Goal: Task Accomplishment & Management: Manage account settings

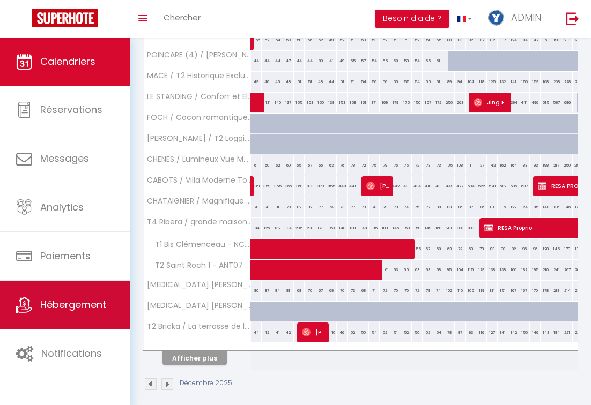
scroll to position [295, 0]
click at [89, 300] on span "Hébergement" at bounding box center [73, 304] width 66 height 13
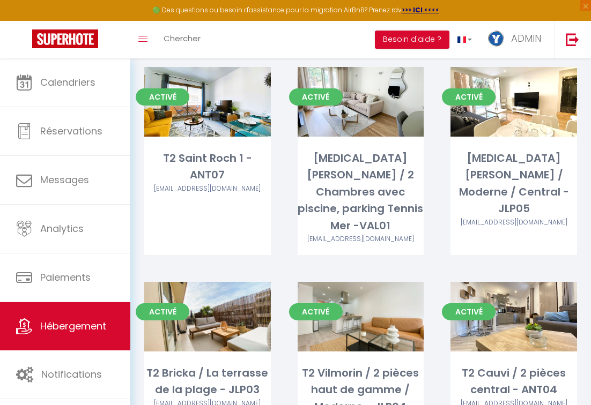
scroll to position [254, 0]
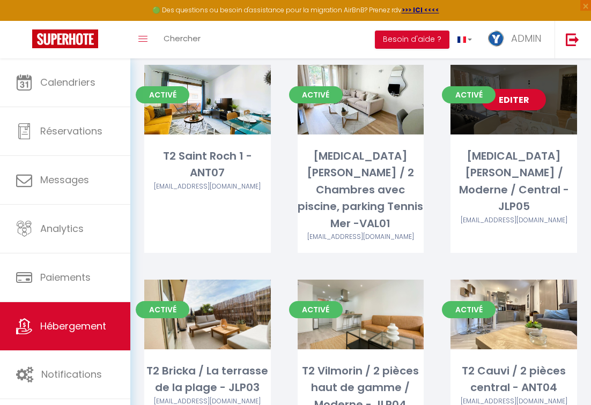
click at [516, 102] on link "Editer" at bounding box center [513, 99] width 64 height 21
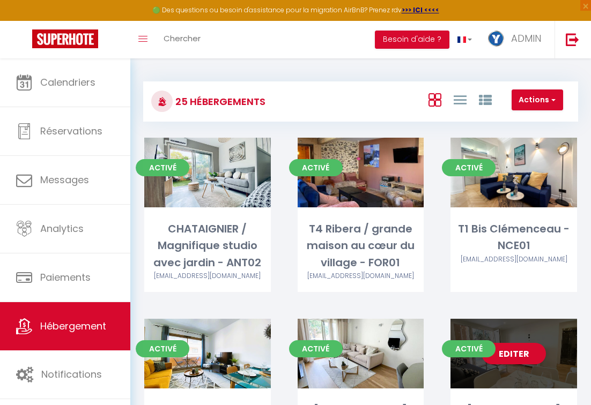
select select "3"
select select "2"
select select "1"
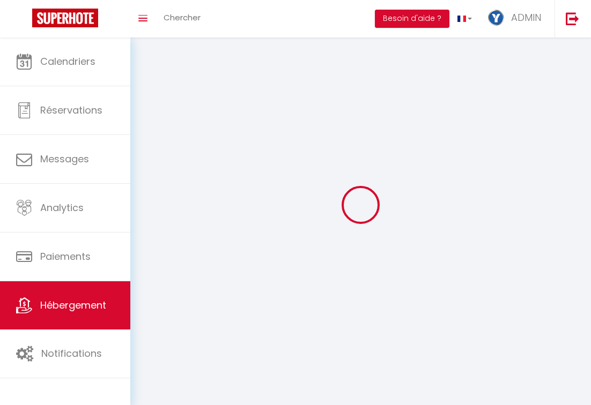
select select
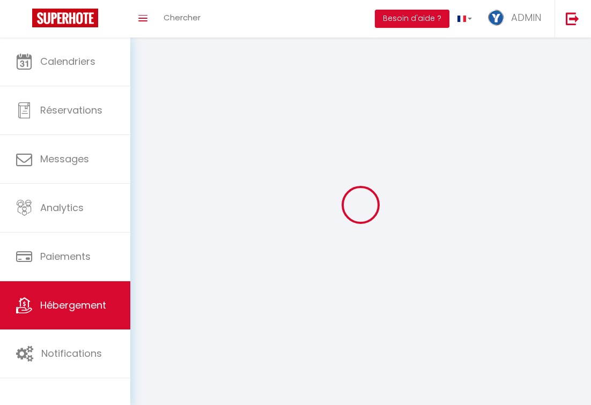
checkbox input "false"
select select
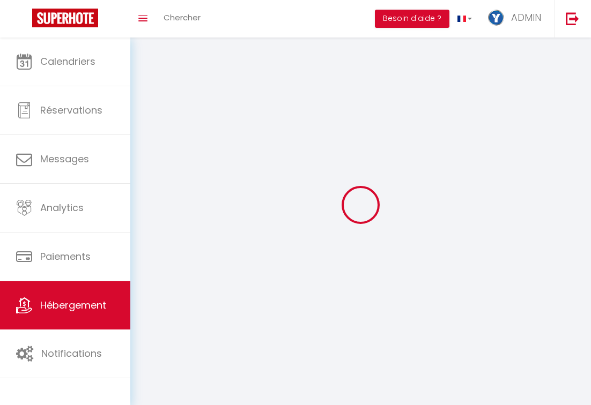
select select
select select "28"
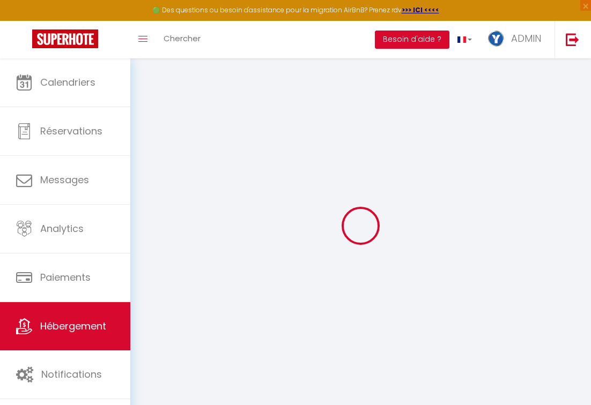
select select
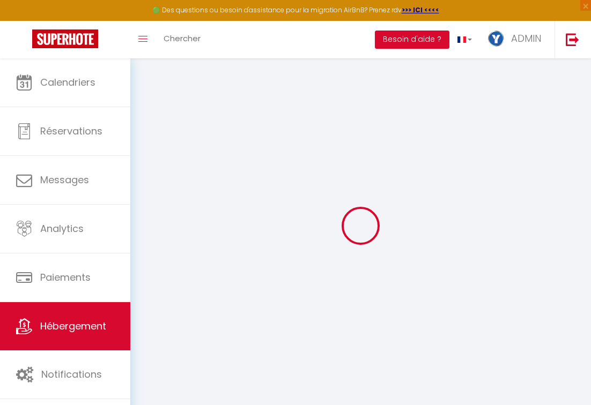
select select
checkbox input "false"
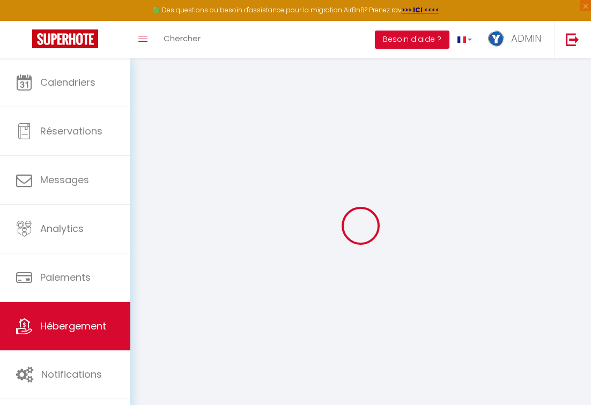
select select
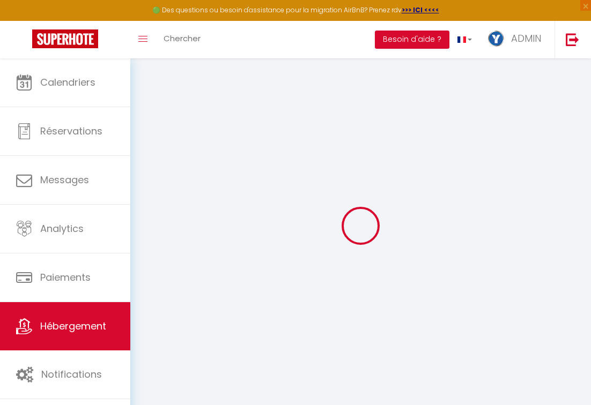
select select
checkbox input "false"
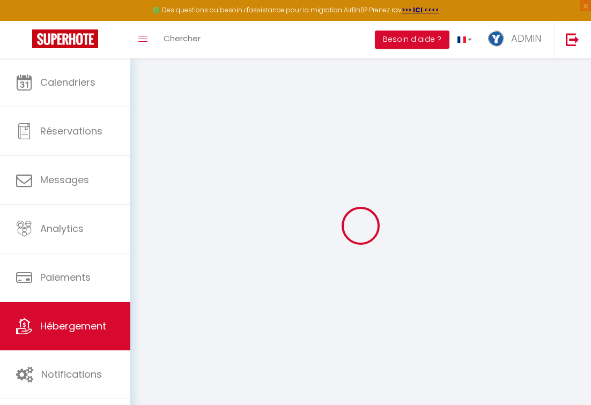
checkbox input "false"
select select
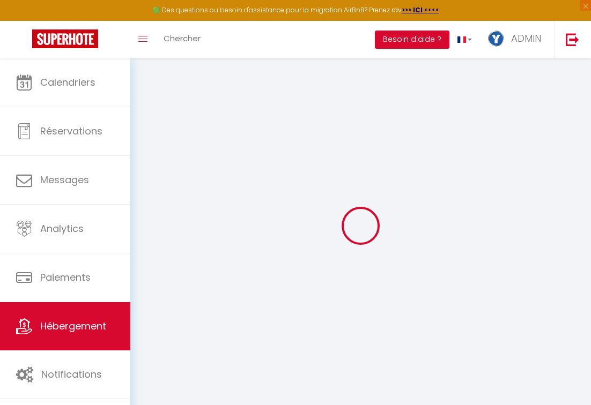
select select
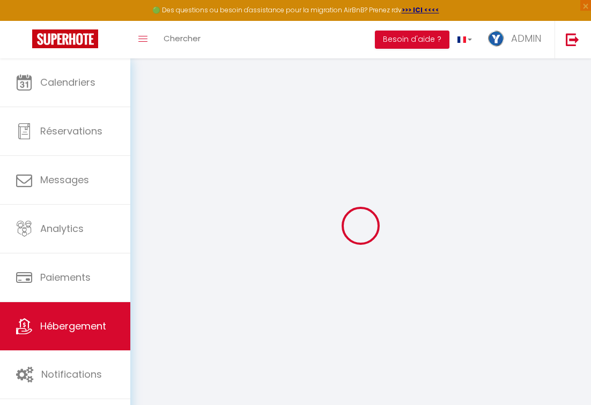
checkbox input "false"
select select
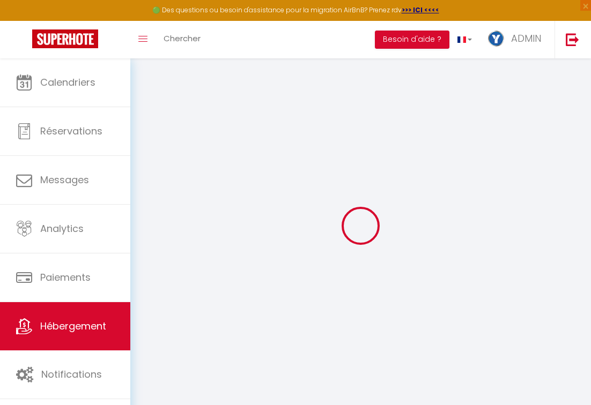
select select
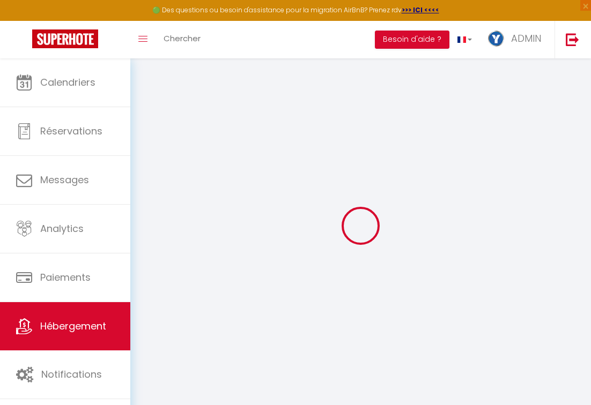
select select
checkbox input "false"
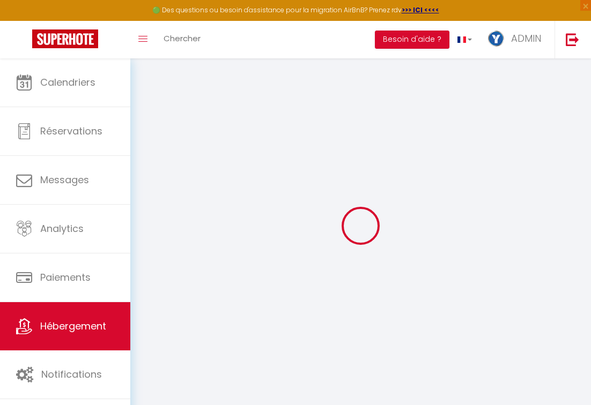
checkbox input "false"
select select
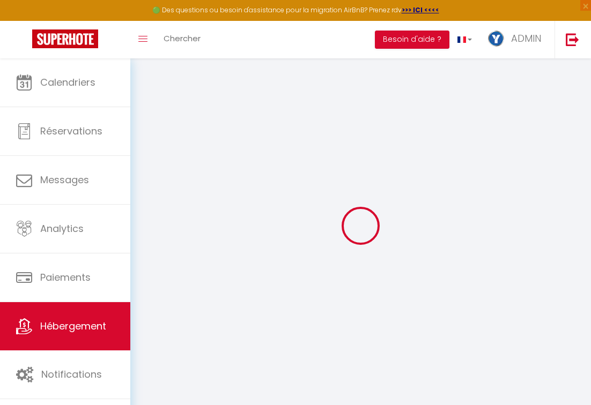
select select
checkbox input "false"
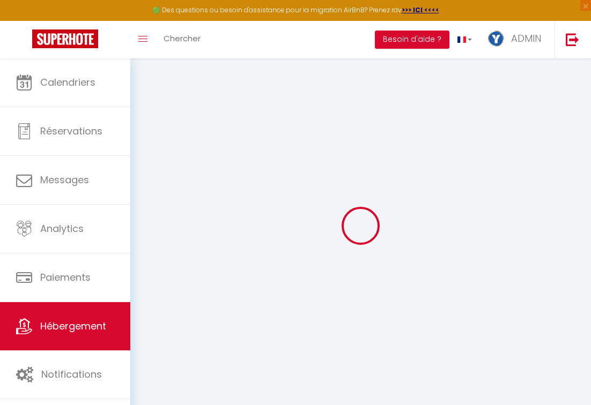
checkbox input "false"
select select
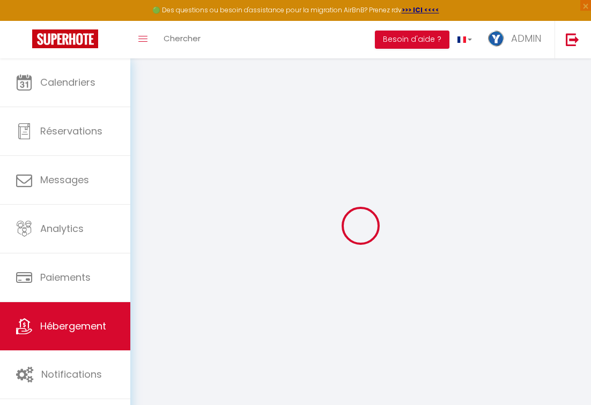
select select
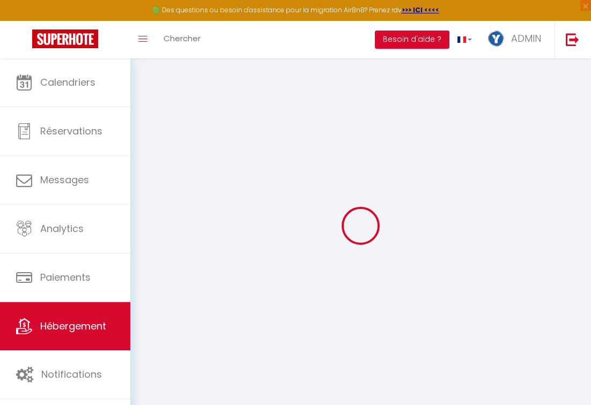
select select
checkbox input "false"
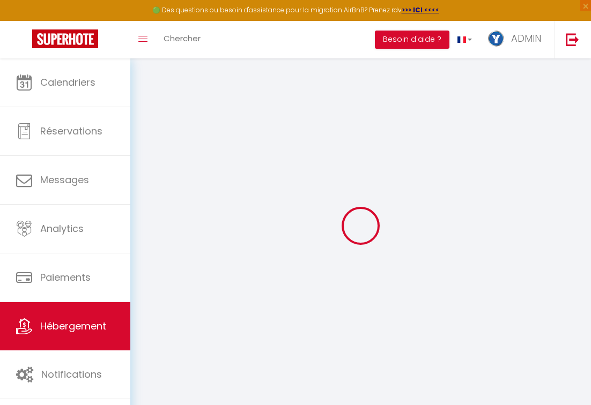
select select
type input "[MEDICAL_DATA] [PERSON_NAME] / Moderne / Central - JLP05"
type input "Maryam"
type input "Mahjoub"
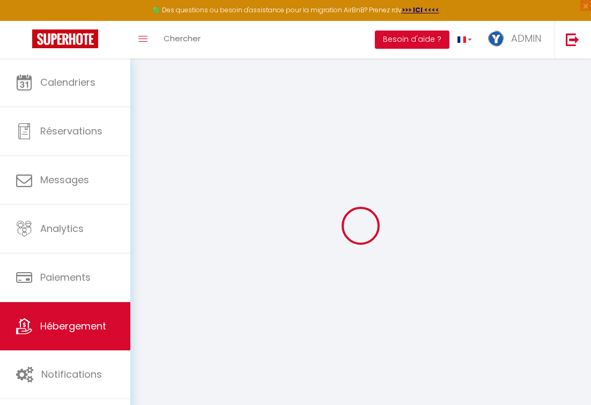
type input "1 ALLEE [PERSON_NAME]"
type input "93340"
type input "LE RAINCY"
select select "6"
type input "68"
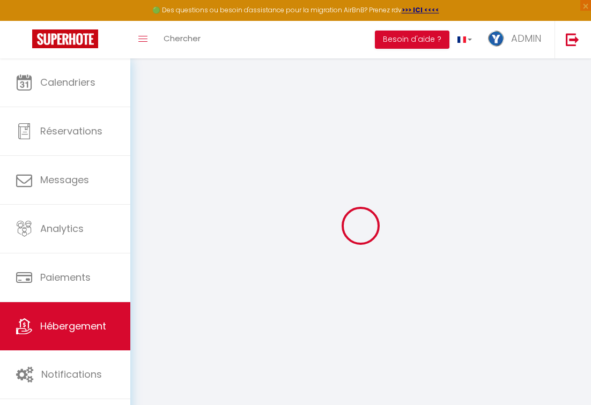
type input "10"
type input "144"
type input "03"
type input "04"
type input "500"
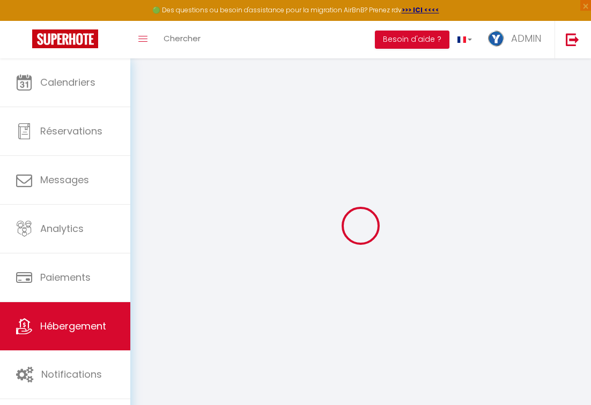
select select
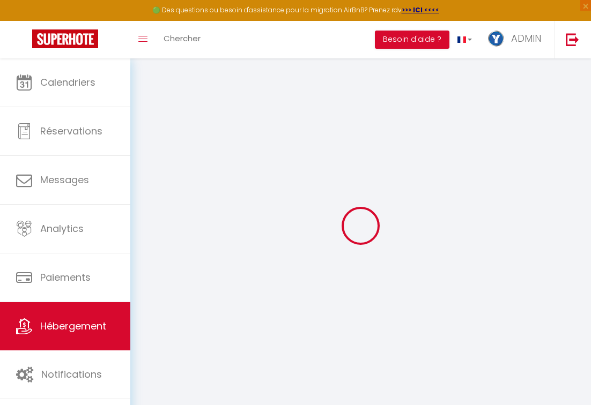
select select
type input "3 Passage [PERSON_NAME]"
type input "06160"
type input "Antibes"
type input "[EMAIL_ADDRESS][DOMAIN_NAME]"
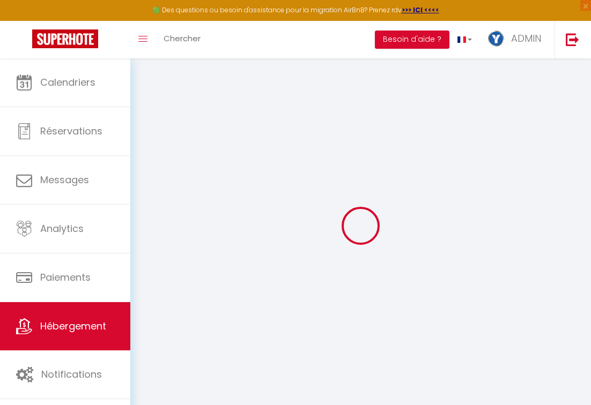
select select "9567"
checkbox input "false"
checkbox input "true"
checkbox input "false"
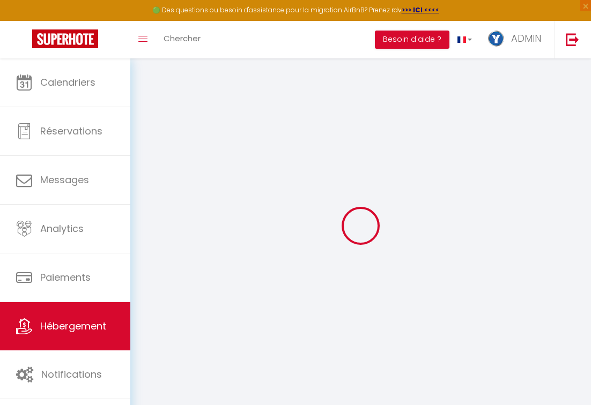
radio input "true"
type input "19.5"
type input "130"
type input "0"
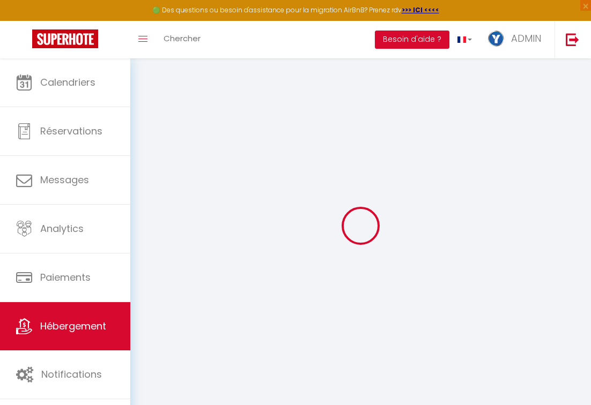
type input "0"
select select "30017"
select select
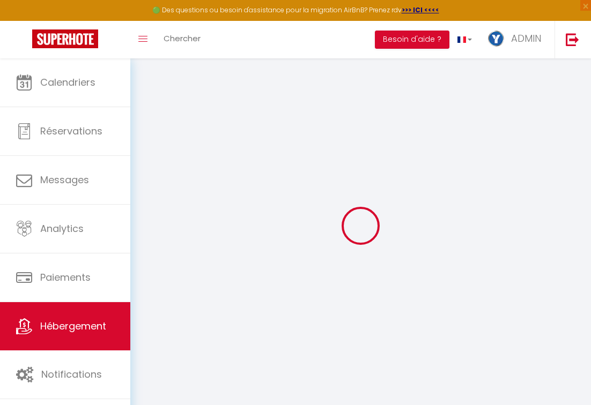
select select
checkbox input "false"
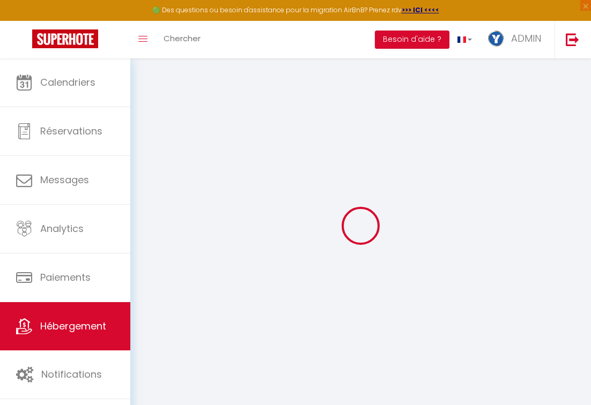
checkbox input "true"
checkbox input "false"
select select
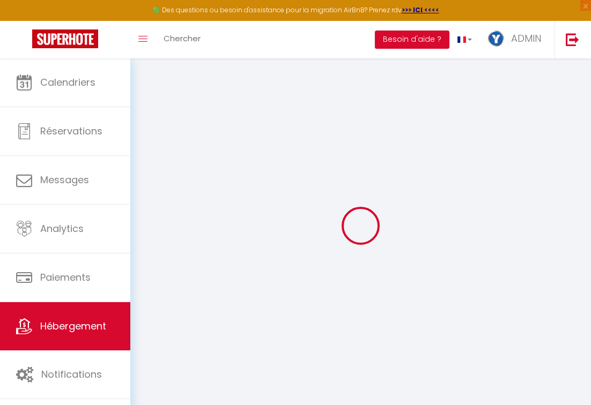
select select
checkbox input "false"
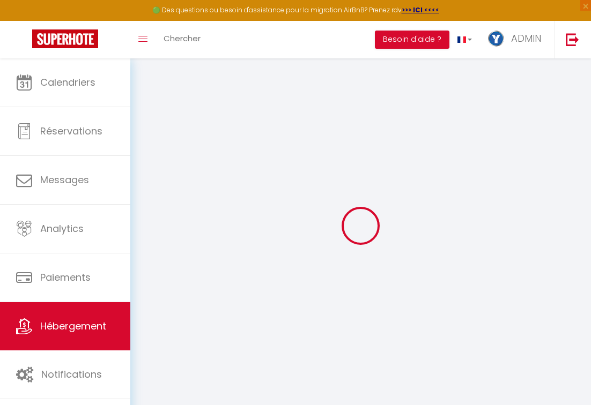
checkbox input "true"
checkbox input "false"
checkbox input "true"
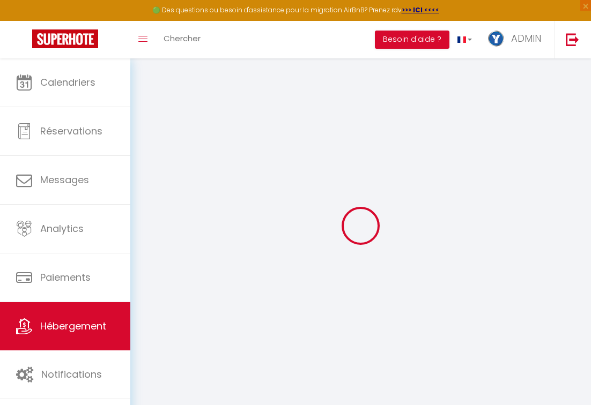
checkbox input "false"
select select "16:00"
select select "20:00"
select select "11:00"
select select "30"
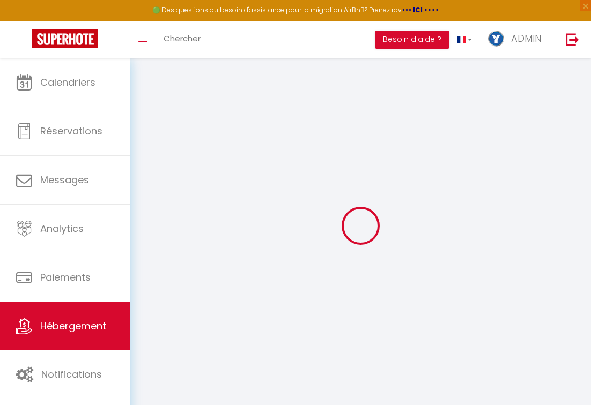
select select "120"
select select "11:00"
checkbox input "false"
checkbox input "true"
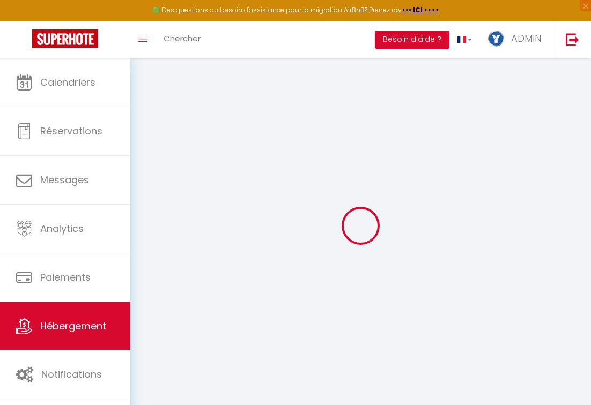
checkbox input "false"
checkbox input "true"
checkbox input "false"
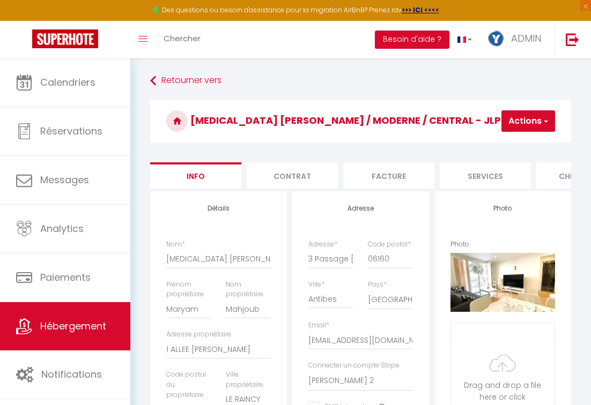
click at [514, 124] on button "Actions" at bounding box center [528, 120] width 54 height 21
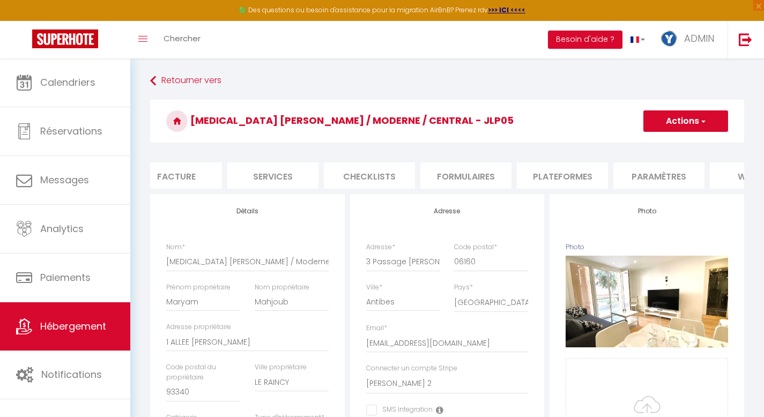
scroll to position [0, 214]
click at [590, 171] on li "Paramètres" at bounding box center [657, 175] width 91 height 26
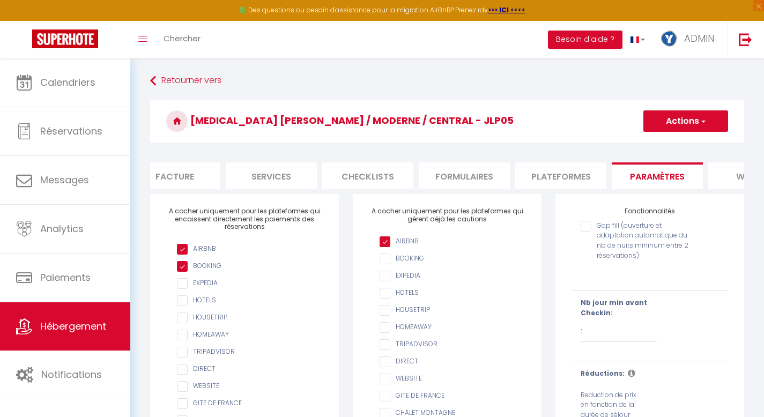
click at [590, 124] on button "Actions" at bounding box center [685, 120] width 85 height 21
click at [181, 172] on li "Facture" at bounding box center [174, 175] width 91 height 26
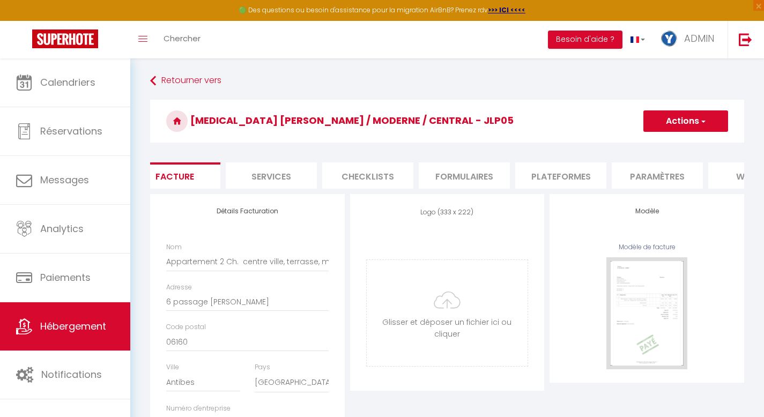
checkbox input "false"
checkbox input "true"
checkbox input "false"
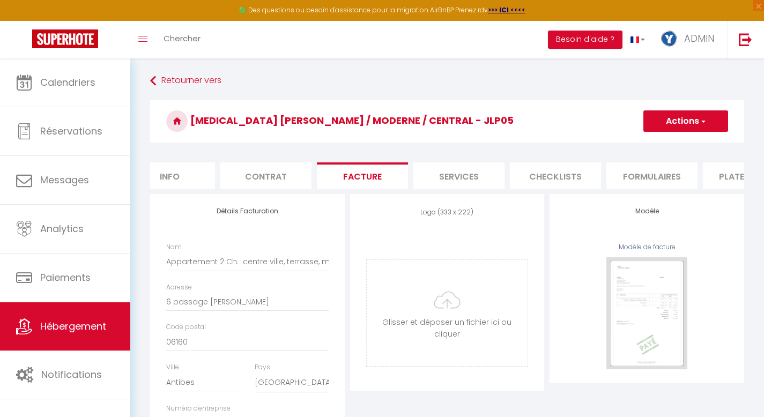
checkbox input "false"
checkbox input "true"
checkbox input "false"
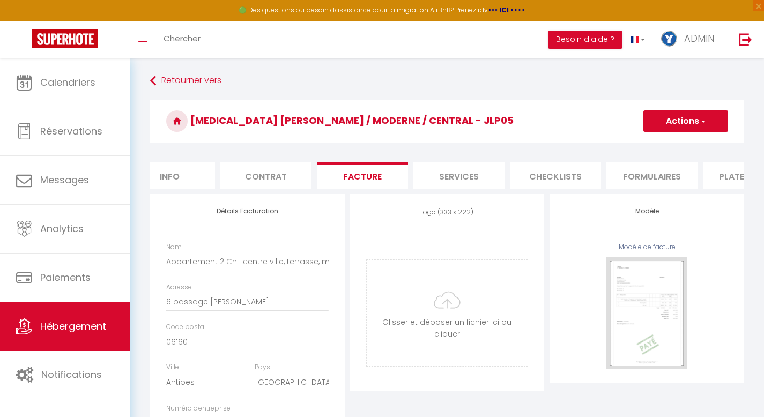
checkbox input "false"
checkbox input "true"
checkbox input "false"
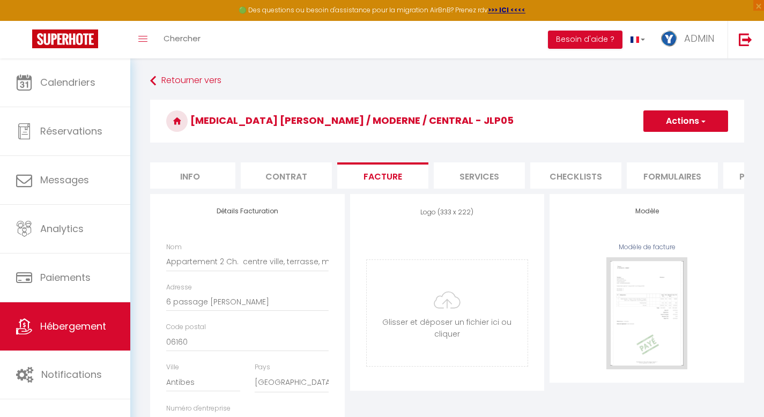
click at [181, 172] on li "Info" at bounding box center [189, 175] width 91 height 26
checkbox input "false"
checkbox input "true"
checkbox input "false"
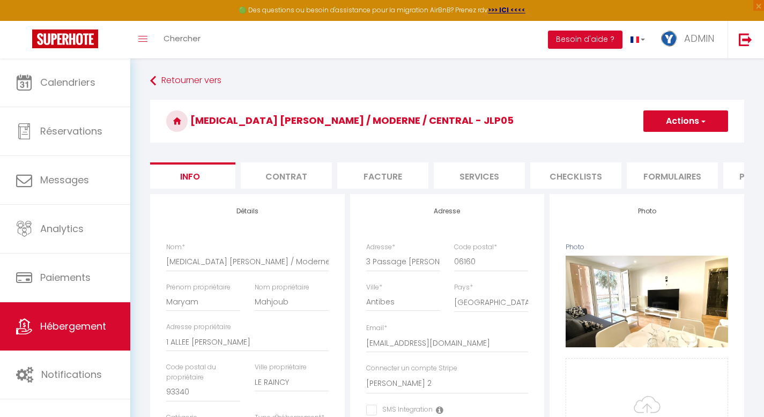
checkbox input "false"
checkbox input "true"
checkbox input "false"
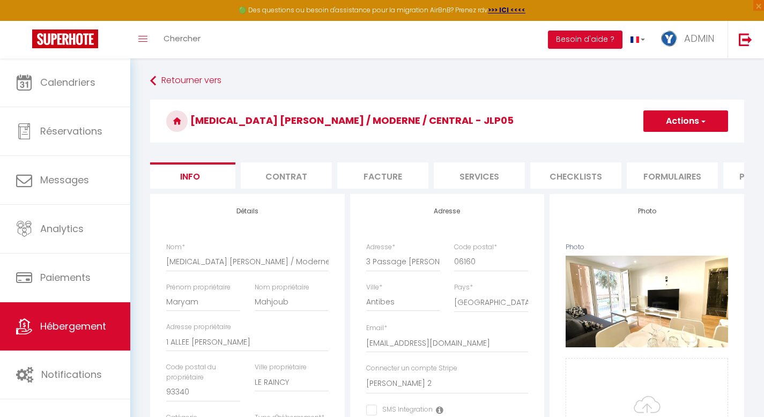
checkbox input "false"
checkbox input "true"
checkbox input "false"
click at [590, 122] on button "Actions" at bounding box center [685, 120] width 85 height 21
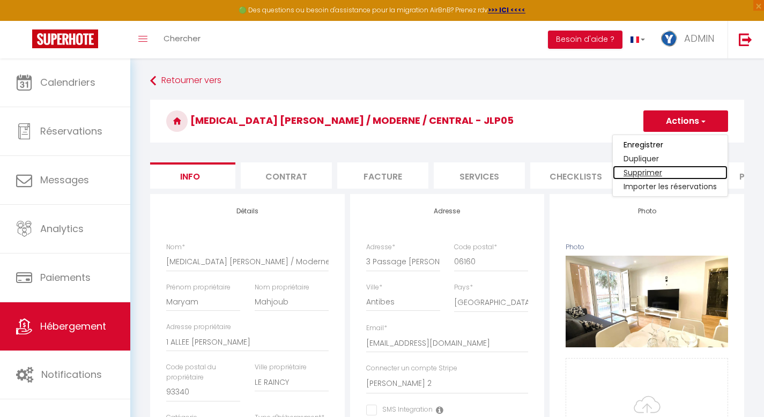
click at [590, 173] on link "Supprimer" at bounding box center [670, 173] width 115 height 14
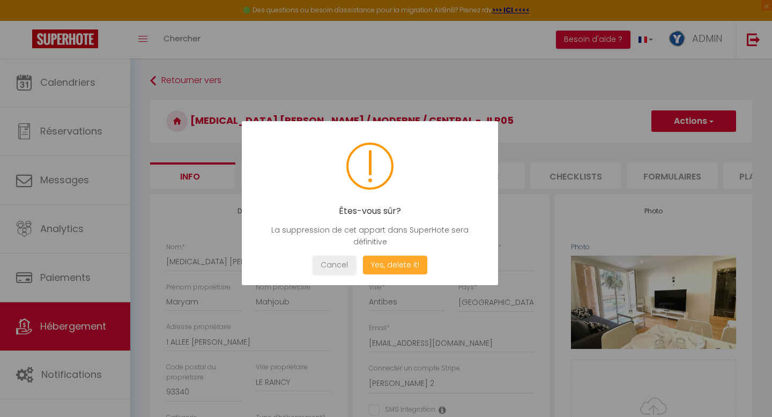
click at [393, 266] on button "Yes, delete it!" at bounding box center [395, 265] width 64 height 19
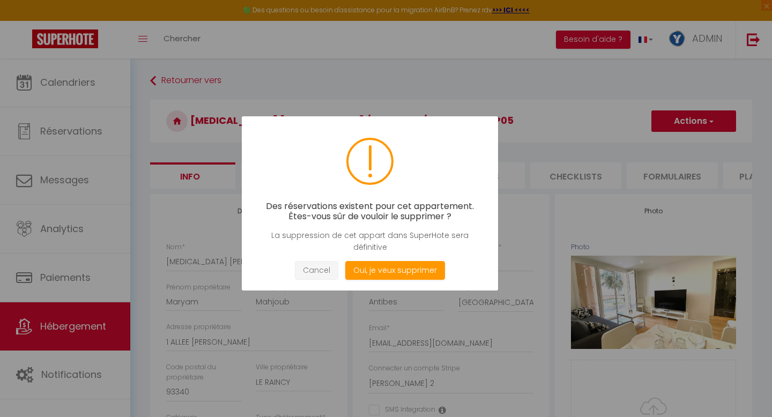
click at [316, 269] on button "Cancel" at bounding box center [316, 270] width 43 height 19
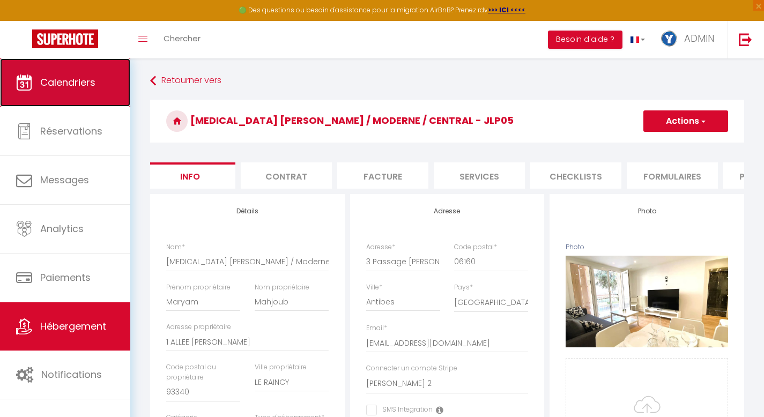
click at [61, 84] on span "Calendriers" at bounding box center [67, 82] width 55 height 13
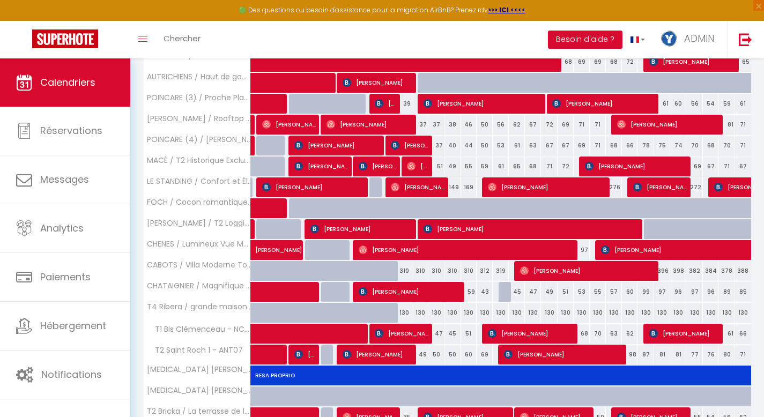
scroll to position [316, 0]
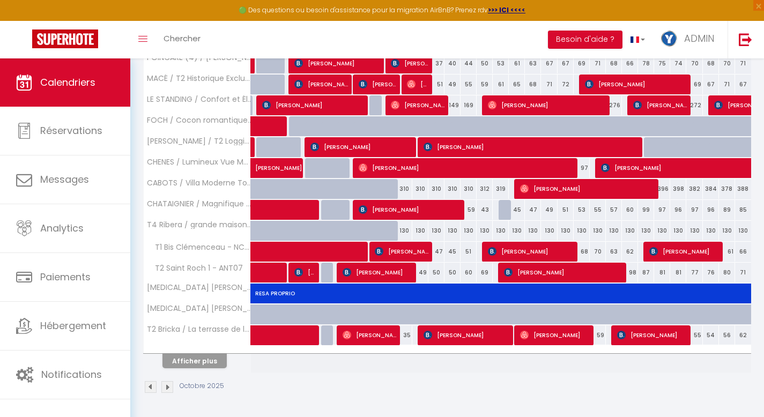
click at [165, 384] on img at bounding box center [167, 387] width 12 height 12
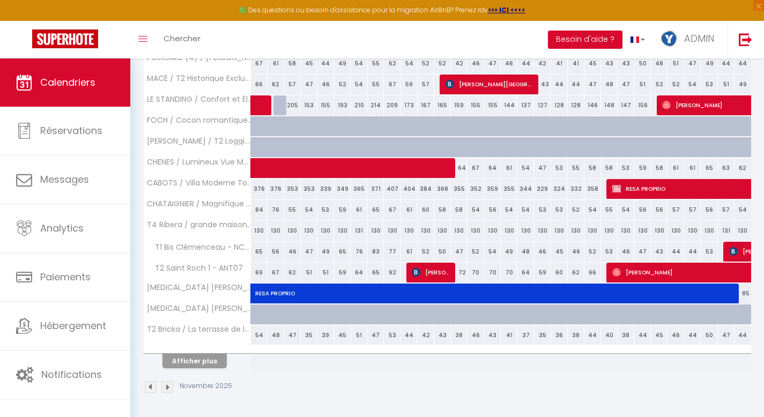
click at [165, 384] on img at bounding box center [167, 387] width 12 height 12
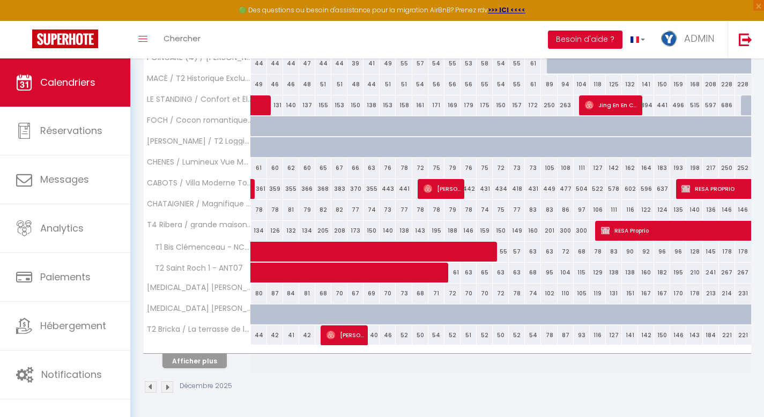
click at [165, 384] on img at bounding box center [167, 387] width 12 height 12
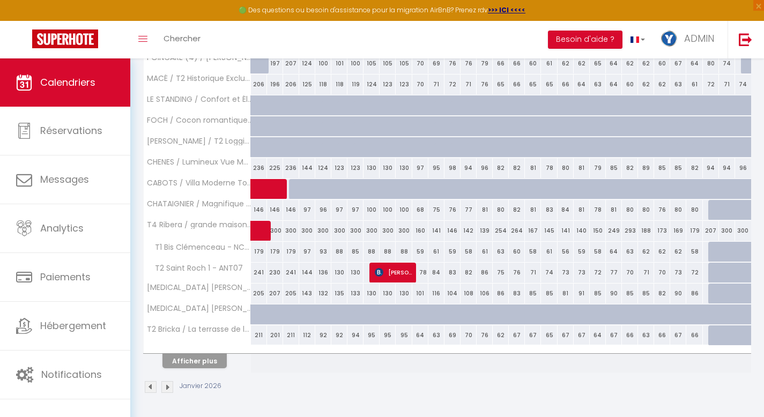
click at [165, 384] on img at bounding box center [167, 387] width 12 height 12
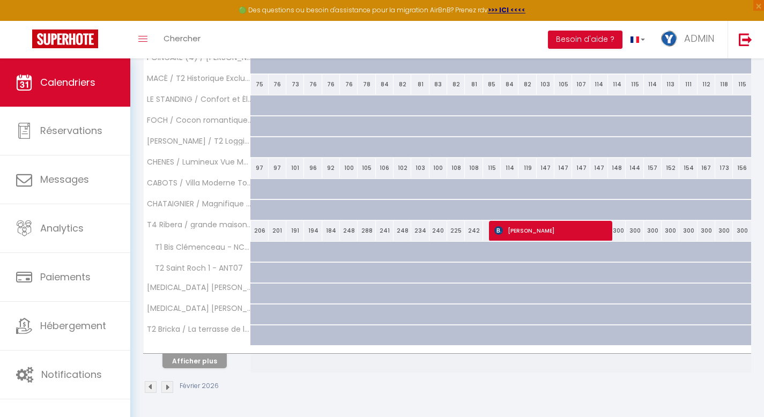
click at [165, 384] on img at bounding box center [167, 387] width 12 height 12
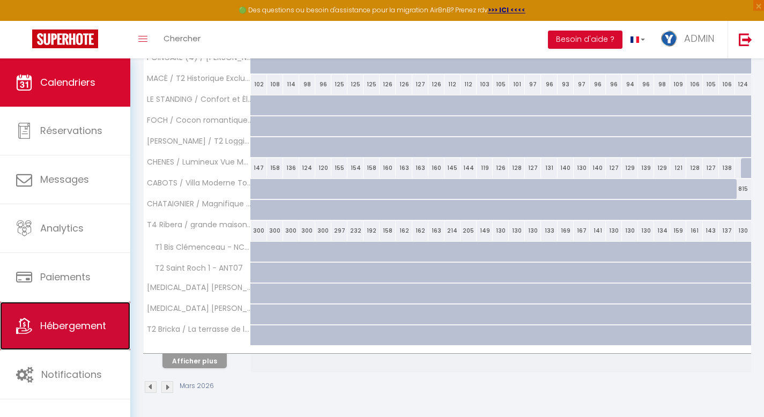
click at [81, 349] on link "Hébergement" at bounding box center [65, 326] width 130 height 48
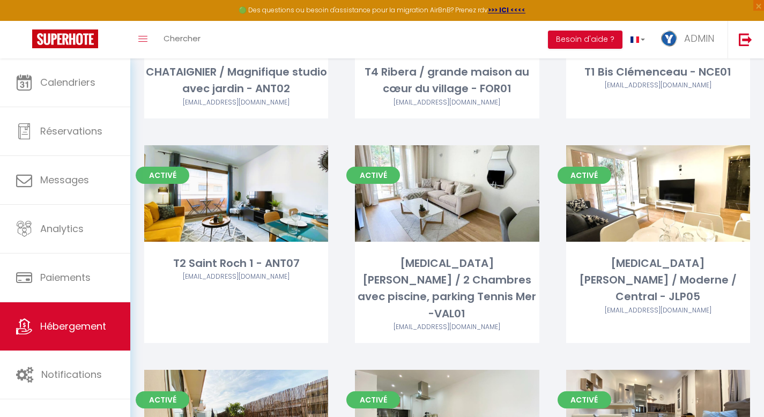
scroll to position [182, 0]
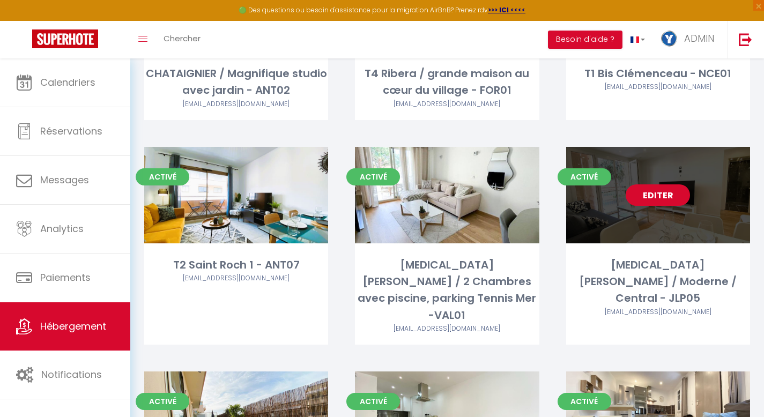
click at [590, 195] on link "Editer" at bounding box center [658, 194] width 64 height 21
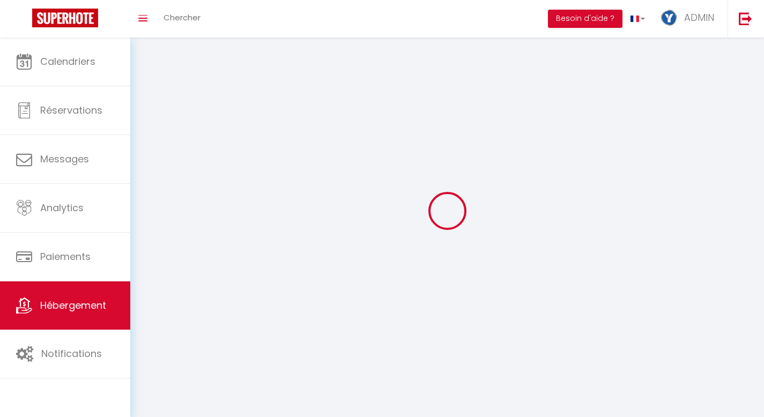
select select "1"
select select
select select "28"
select select
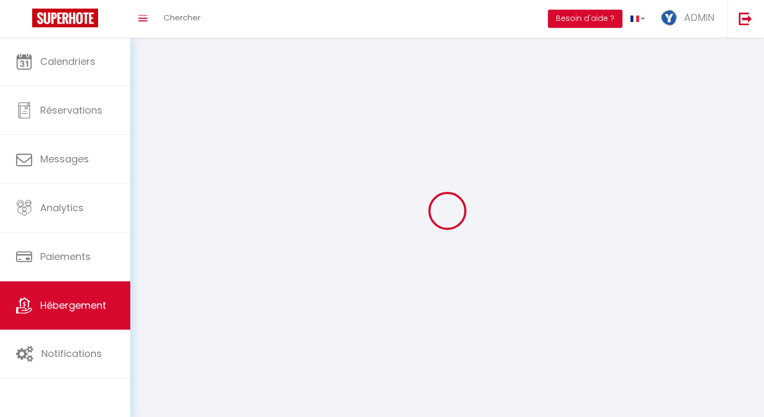
select select
checkbox input "false"
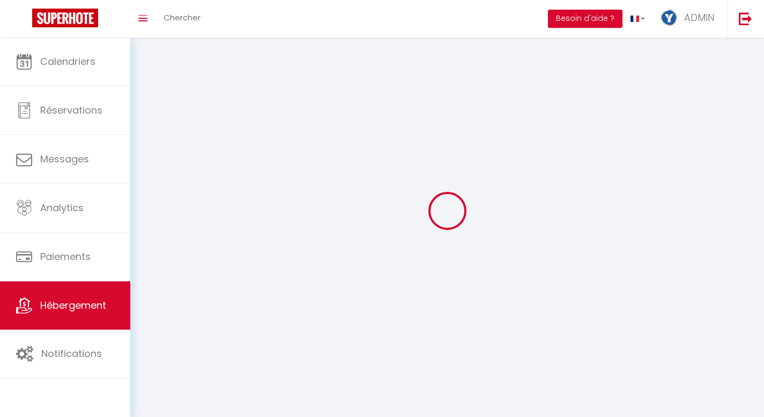
checkbox input "false"
select select
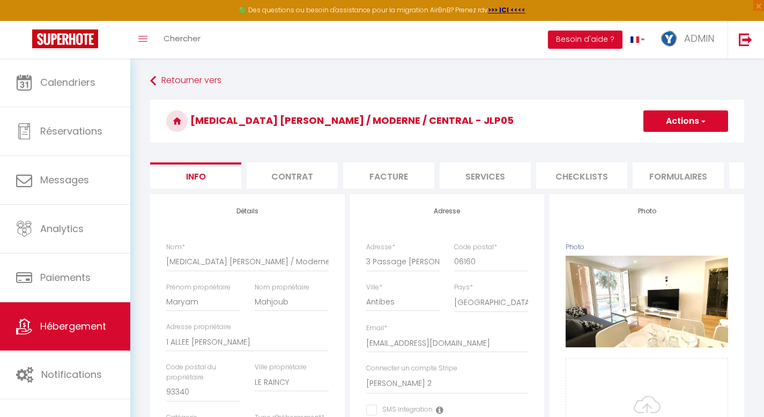
click at [590, 113] on button "Actions" at bounding box center [685, 120] width 85 height 21
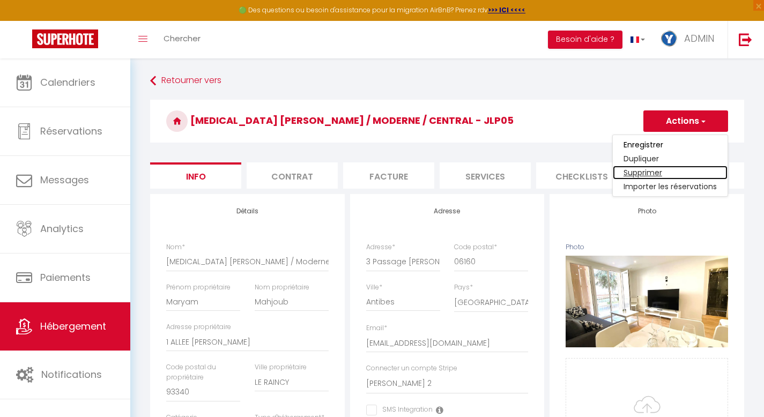
click at [590, 170] on link "Supprimer" at bounding box center [670, 173] width 115 height 14
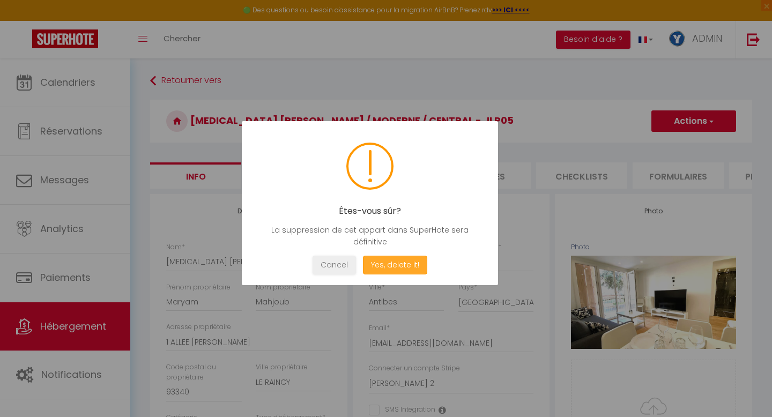
click at [395, 269] on button "Yes, delete it!" at bounding box center [395, 265] width 64 height 19
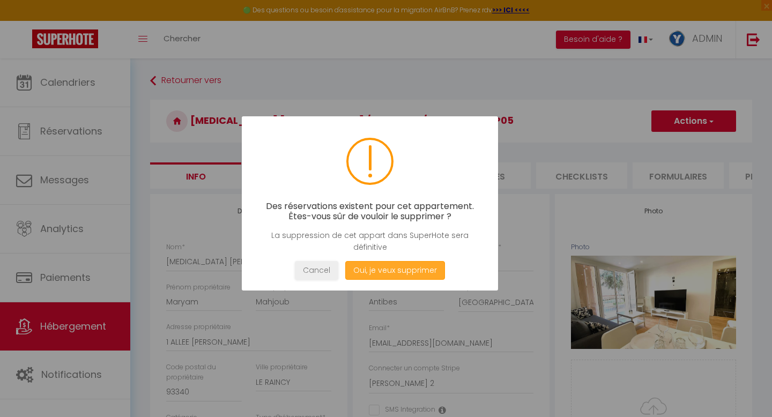
click at [395, 269] on button "Oui, je veux supprimer" at bounding box center [395, 270] width 100 height 19
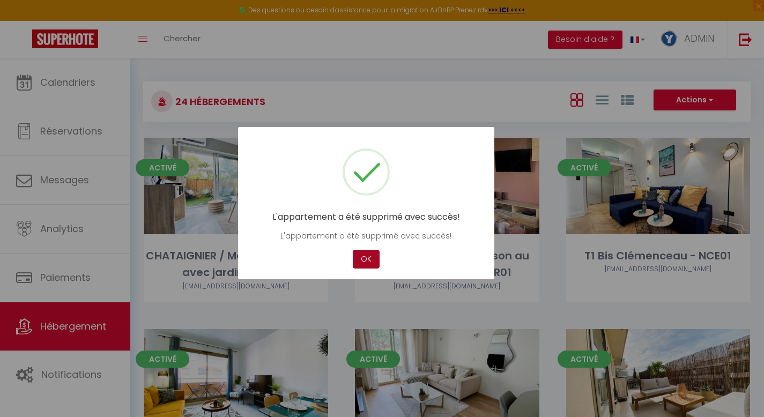
click at [365, 256] on button "OK" at bounding box center [366, 259] width 27 height 19
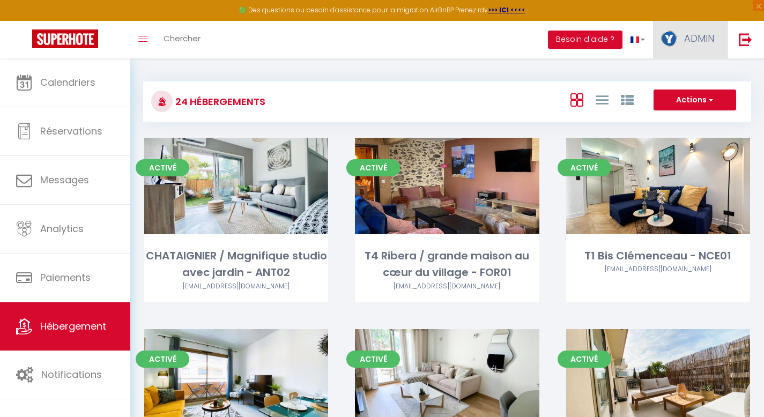
click at [590, 44] on span "ADMIN" at bounding box center [699, 38] width 30 height 13
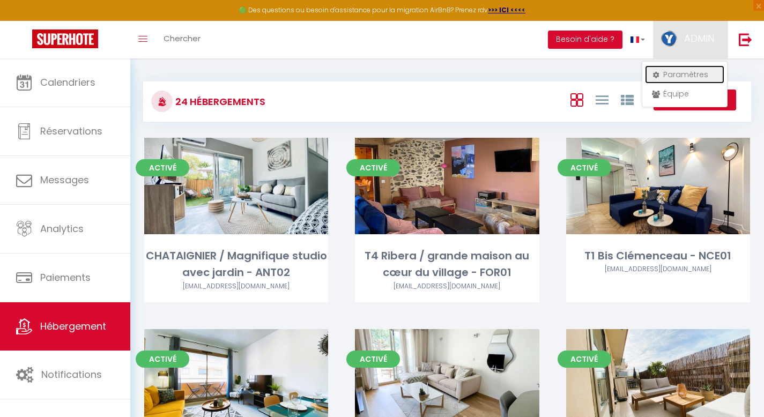
click at [590, 70] on link "Paramètres" at bounding box center [684, 74] width 79 height 18
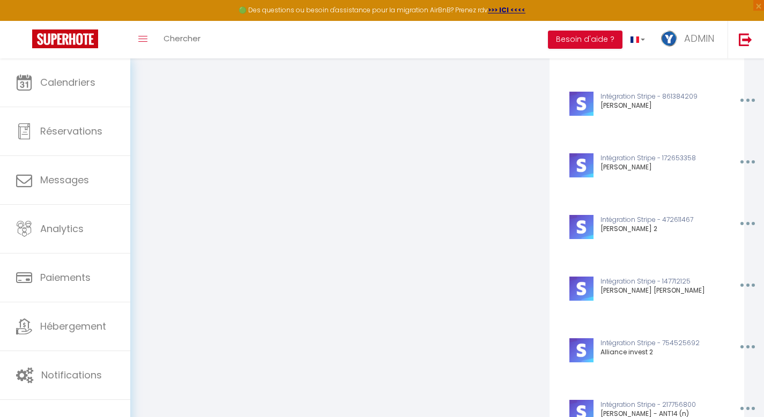
scroll to position [863, 0]
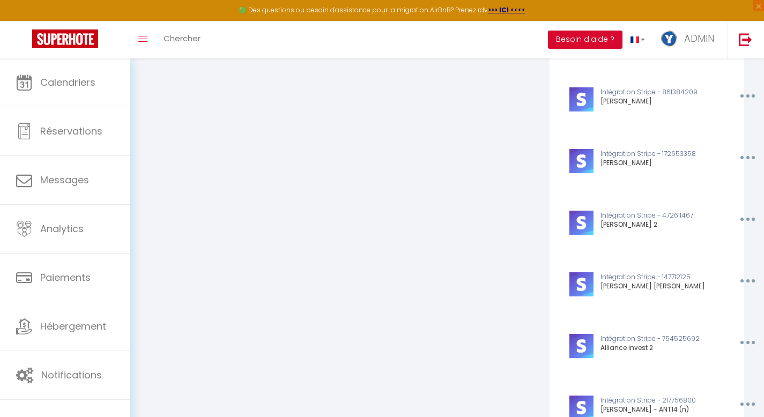
click at [590, 228] on button "button" at bounding box center [746, 219] width 33 height 17
click at [590, 251] on button "Supprimer" at bounding box center [719, 243] width 79 height 18
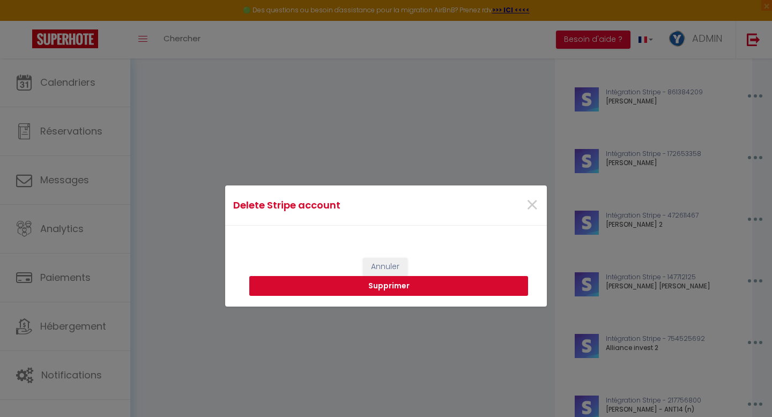
click at [439, 285] on button "Supprimer" at bounding box center [388, 286] width 279 height 20
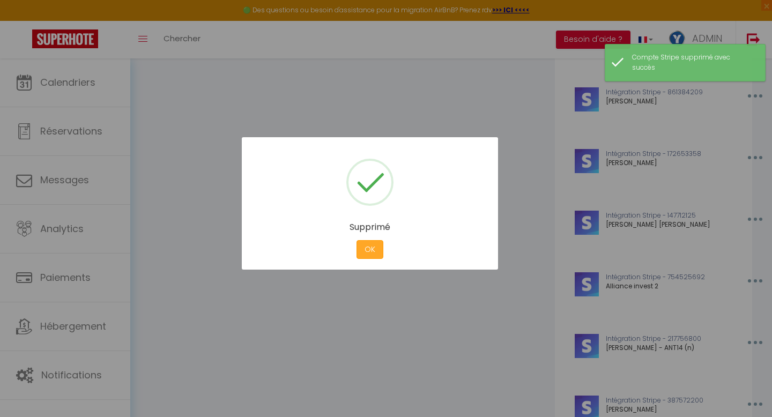
click at [362, 246] on button "OK" at bounding box center [369, 249] width 27 height 19
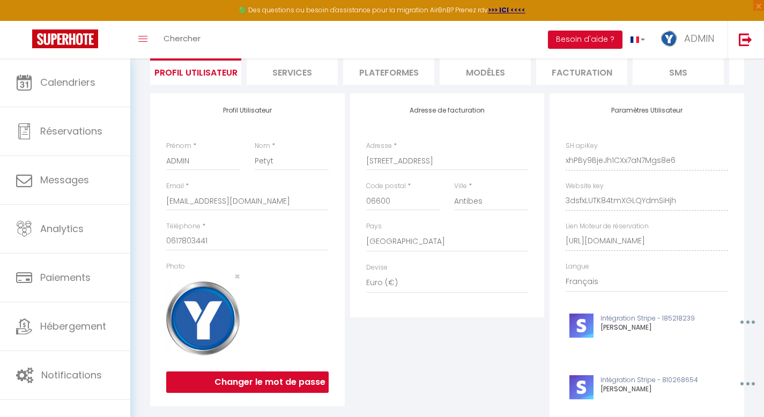
scroll to position [80, 0]
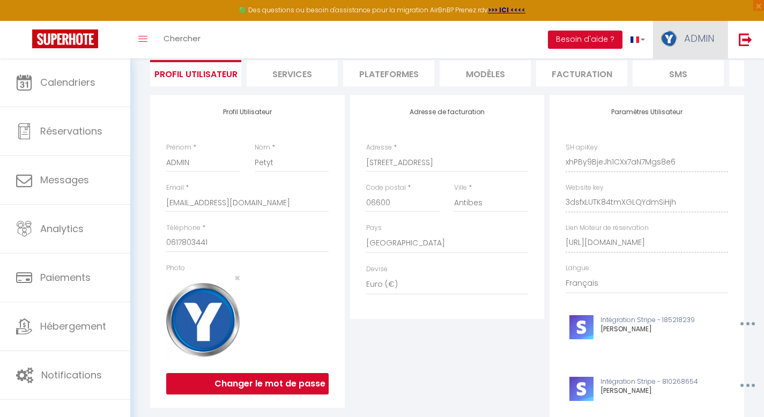
click at [590, 38] on span "ADMIN" at bounding box center [699, 38] width 30 height 13
click at [590, 94] on link "Équipe" at bounding box center [684, 94] width 79 height 18
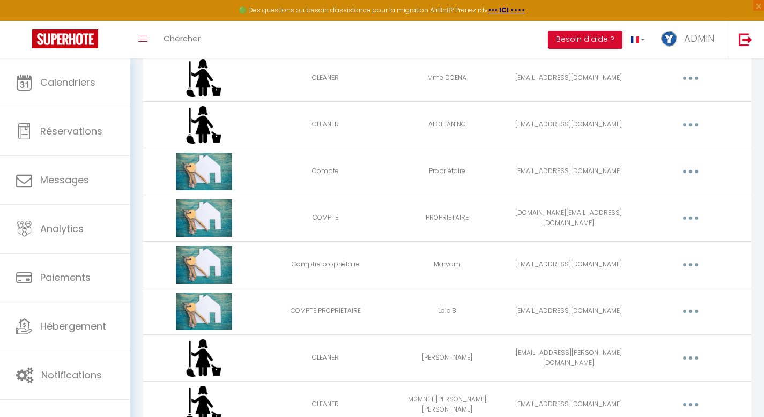
scroll to position [981, 0]
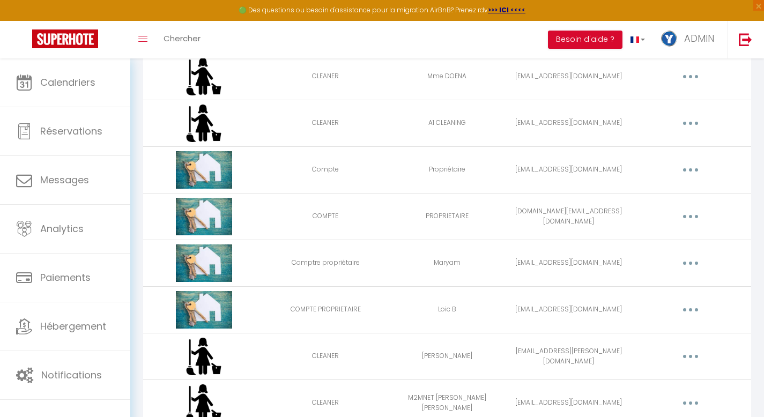
click at [590, 263] on icon "button" at bounding box center [690, 263] width 3 height 3
click at [590, 310] on link "Supprimer" at bounding box center [662, 307] width 79 height 18
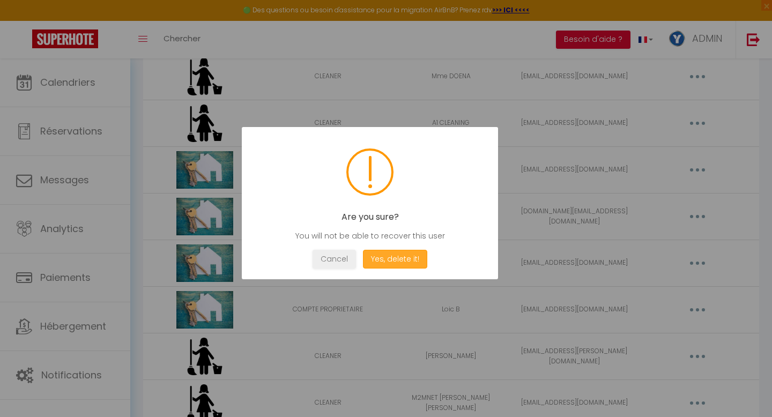
click at [385, 265] on button "Yes, delete it!" at bounding box center [395, 259] width 64 height 19
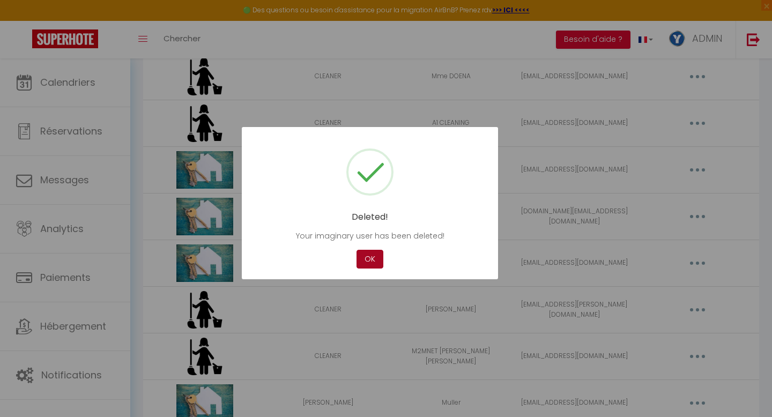
click at [373, 258] on button "OK" at bounding box center [369, 259] width 27 height 19
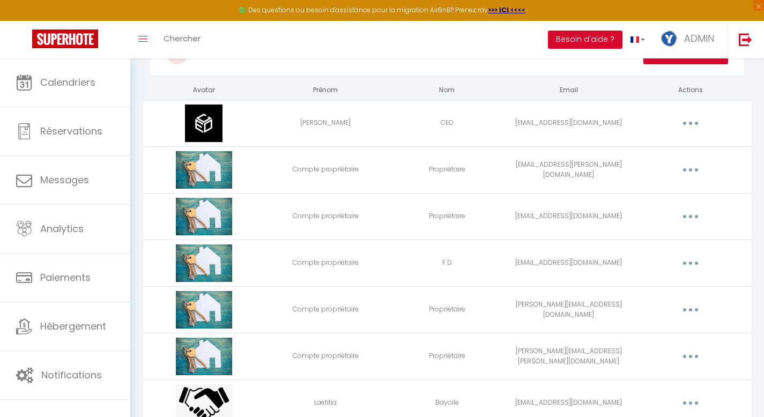
scroll to position [0, 0]
